Goal: Transaction & Acquisition: Purchase product/service

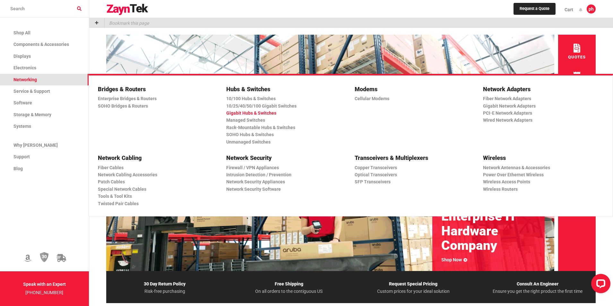
click at [265, 112] on link "Gigabit Hubs & Switches" at bounding box center [284, 112] width 116 height 7
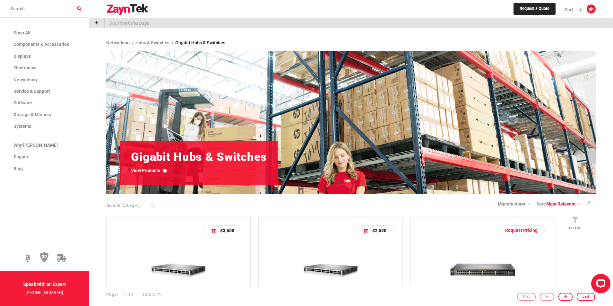
click at [164, 171] on icon at bounding box center [163, 171] width 7 height 4
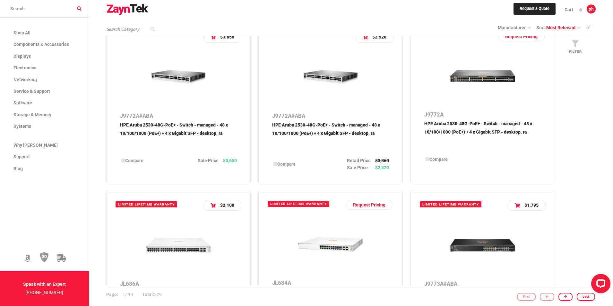
scroll to position [196, 0]
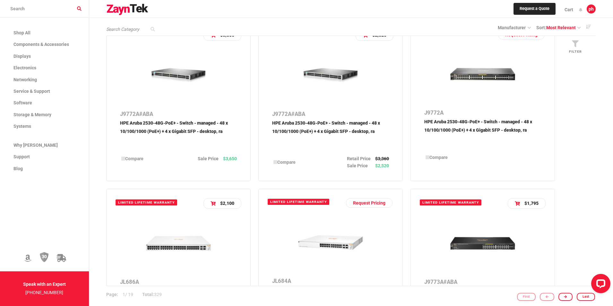
click at [347, 78] on img at bounding box center [331, 75] width 54 height 54
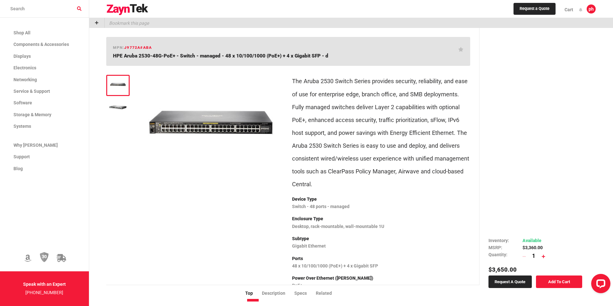
click at [544, 256] on icon at bounding box center [543, 256] width 3 height 4
type input "2"
click at [546, 282] on link "Add To Cart" at bounding box center [559, 281] width 47 height 13
click at [398, 179] on link "Go to Checkout" at bounding box center [400, 180] width 45 height 13
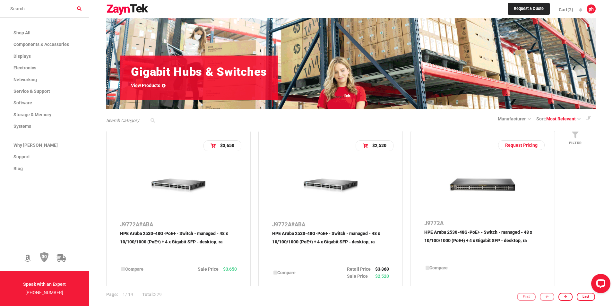
scroll to position [96, 0]
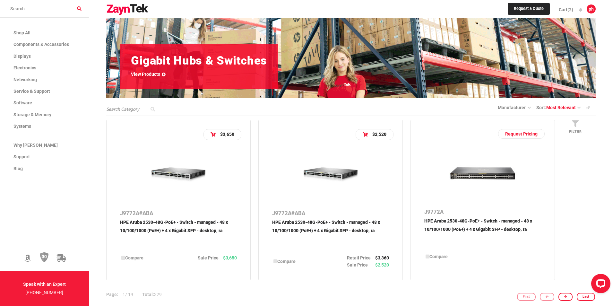
click at [37, 177] on nav "Shop All Components & Accessories Accessories Assorted Accessories Desktop Acce…" at bounding box center [44, 171] width 89 height 306
